Goal: Register for event/course

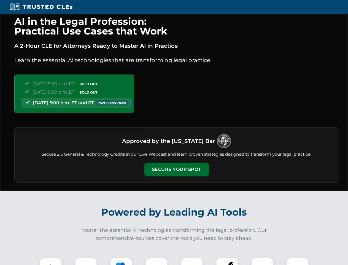
click at [176, 169] on button "Secure Your Spot" at bounding box center [176, 169] width 64 height 13
click at [51, 261] on img at bounding box center [51, 268] width 16 height 16
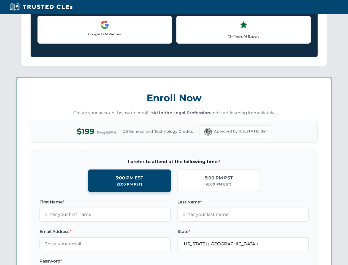
click at [121, 261] on label "Password *" at bounding box center [104, 260] width 131 height 7
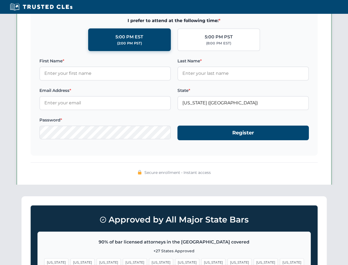
click at [254, 261] on span "[US_STATE]" at bounding box center [266, 262] width 24 height 8
